Goal: Navigation & Orientation: Find specific page/section

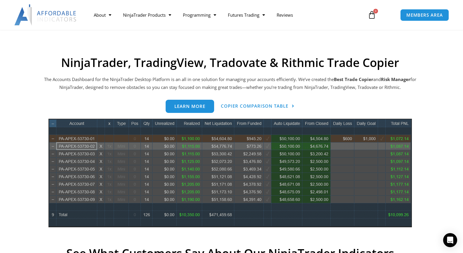
scroll to position [263, 0]
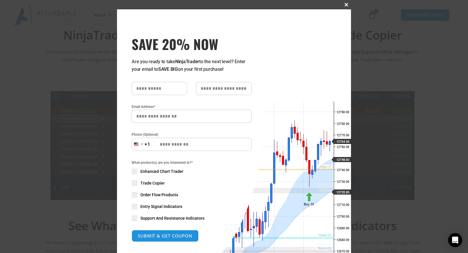
click at [344, 1] on button "Close this module" at bounding box center [345, 4] width 9 height 9
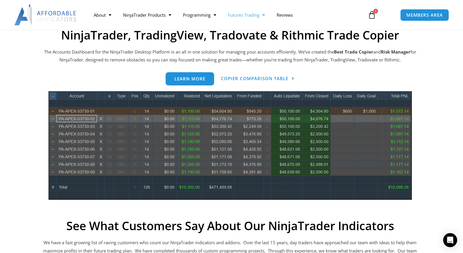
click at [244, 18] on link "Futures Trading" at bounding box center [246, 14] width 49 height 13
click at [243, 26] on link "Getting Started" at bounding box center [244, 27] width 44 height 11
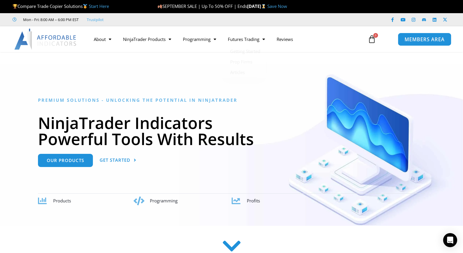
click at [421, 37] on span "MEMBERS AREA" at bounding box center [425, 39] width 40 height 5
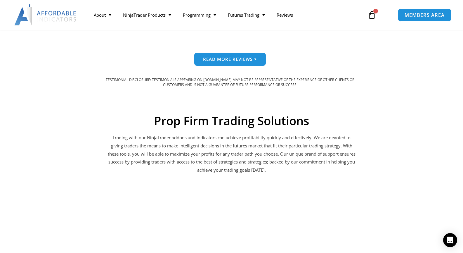
scroll to position [614, 0]
